Goal: Find specific page/section: Find specific page/section

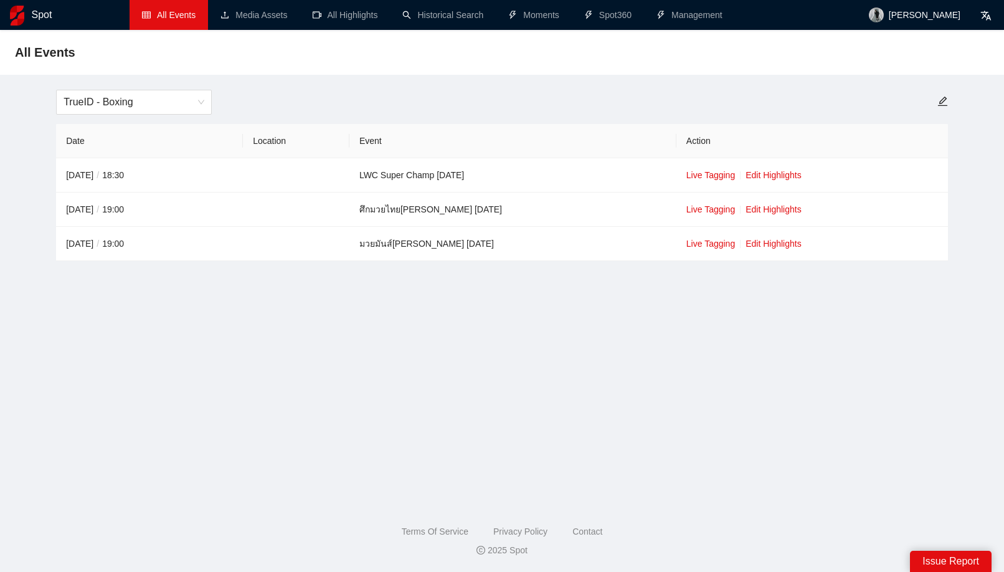
click at [150, 6] on li "All Events" at bounding box center [169, 15] width 78 height 30
click at [525, 273] on main "All Events TrueID - Boxing Date Location Event Action [DATE] / 18:30 LWC Super …" at bounding box center [502, 262] width 974 height 435
drag, startPoint x: 687, startPoint y: 0, endPoint x: 188, endPoint y: 404, distance: 641.9
click at [222, 409] on main "All Events TrueID - Boxing Date Location Event Action [DATE] / 18:30 LWC Super …" at bounding box center [502, 262] width 974 height 435
